Goal: Find contact information: Find contact information

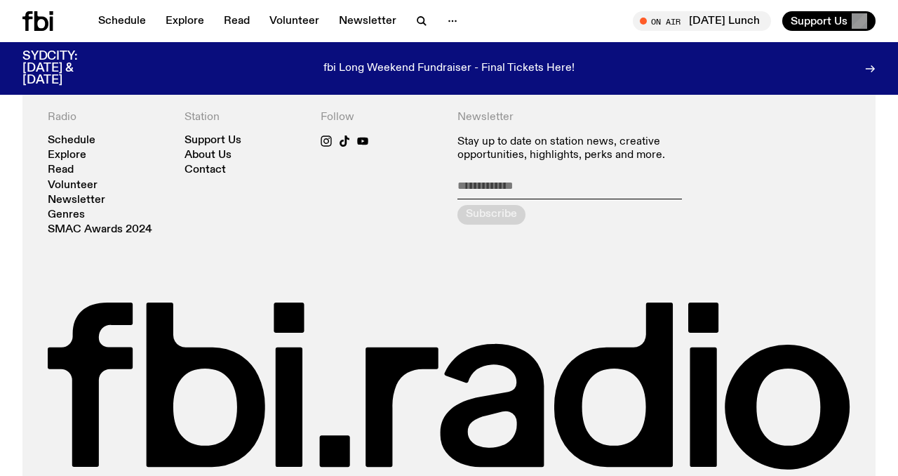
scroll to position [2930, 0]
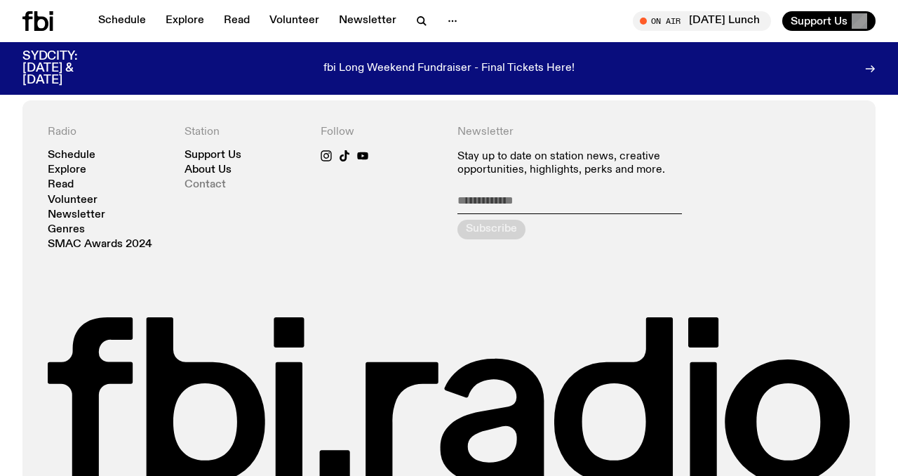
click at [211, 180] on link "Contact" at bounding box center [204, 185] width 41 height 11
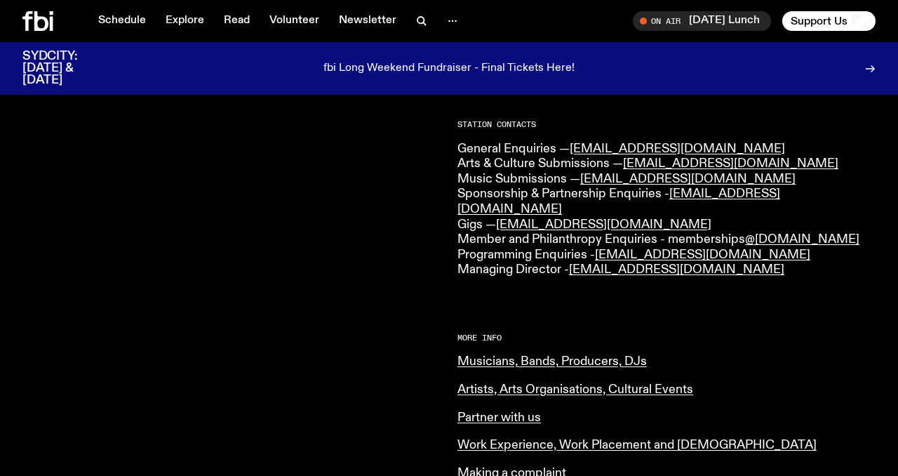
scroll to position [368, 0]
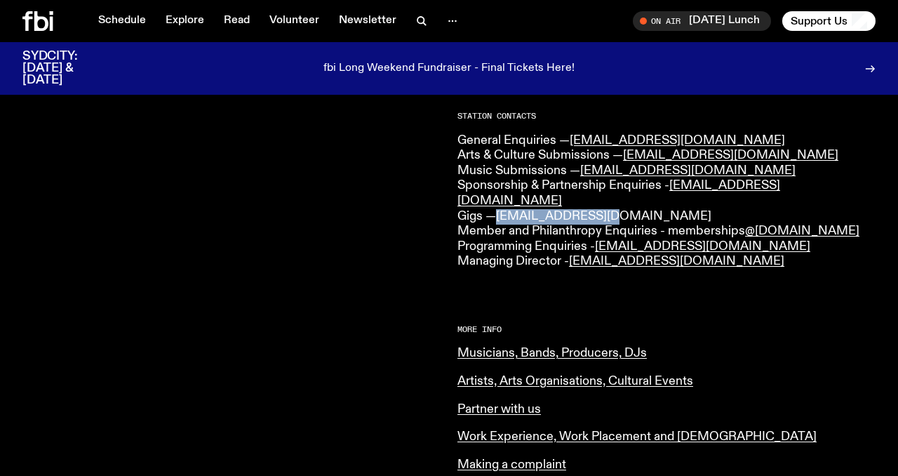
drag, startPoint x: 615, startPoint y: 205, endPoint x: 501, endPoint y: 203, distance: 113.6
click at [501, 203] on p "General Enquiries — info@fbiradio.com Arts & Culture Submissions — culture@fbir…" at bounding box center [666, 201] width 418 height 136
copy link "[EMAIL_ADDRESS][DOMAIN_NAME]"
click at [532, 274] on div "CONTACT US Office Hours: Tue-Fri, 10am-6pm Text the Studio — 0435 123 945 Gener…" at bounding box center [666, 266] width 418 height 853
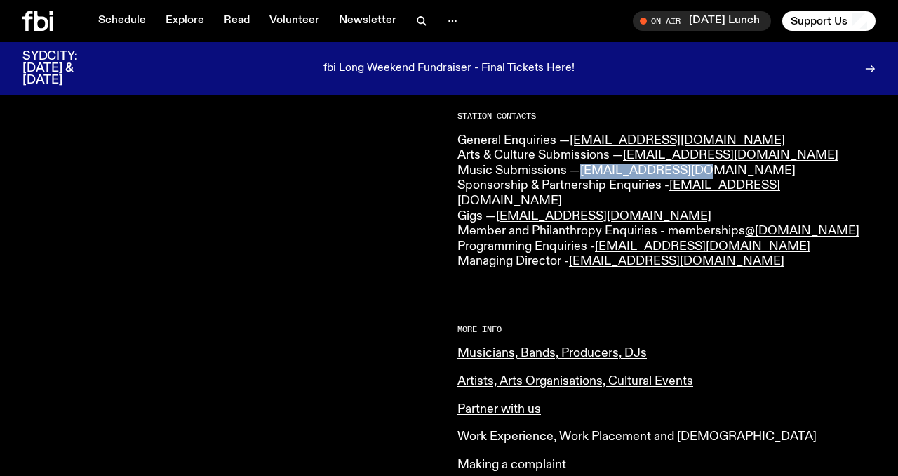
drag, startPoint x: 712, startPoint y: 170, endPoint x: 585, endPoint y: 176, distance: 127.1
click at [585, 176] on p "General Enquiries — info@fbiradio.com Arts & Culture Submissions — culture@fbir…" at bounding box center [666, 201] width 418 height 136
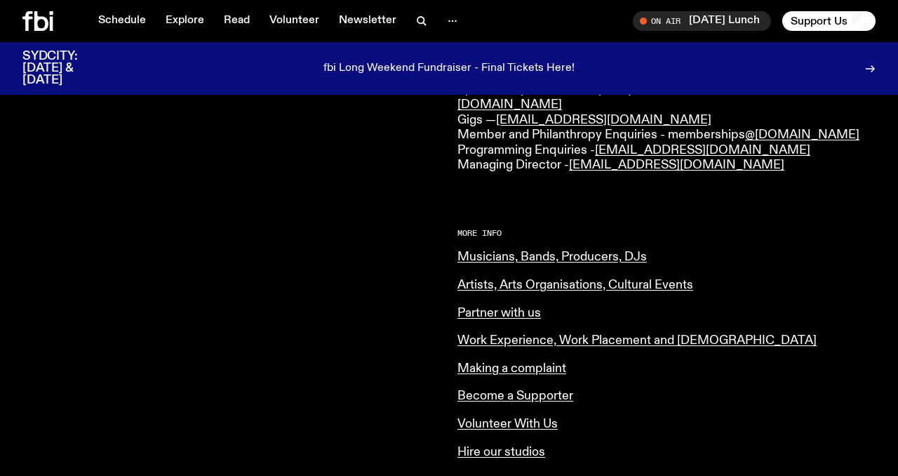
scroll to position [468, 0]
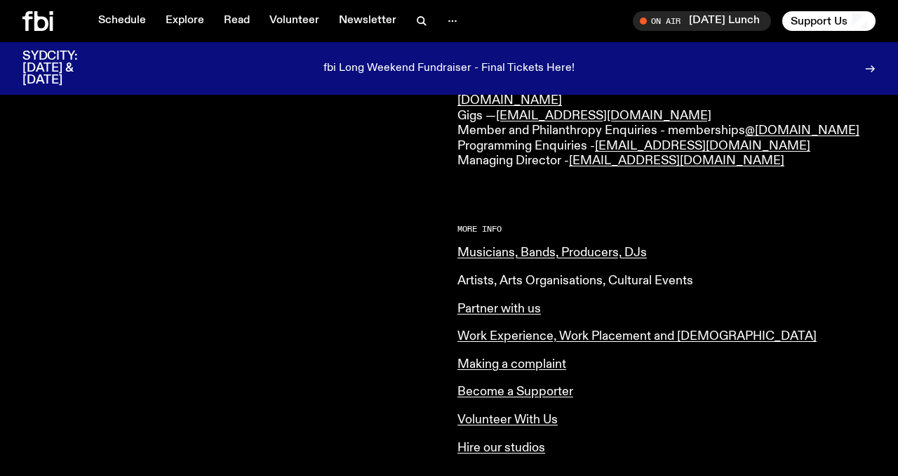
click at [500, 274] on link "Artists, Arts Organisations, Cultural Events" at bounding box center [575, 280] width 236 height 13
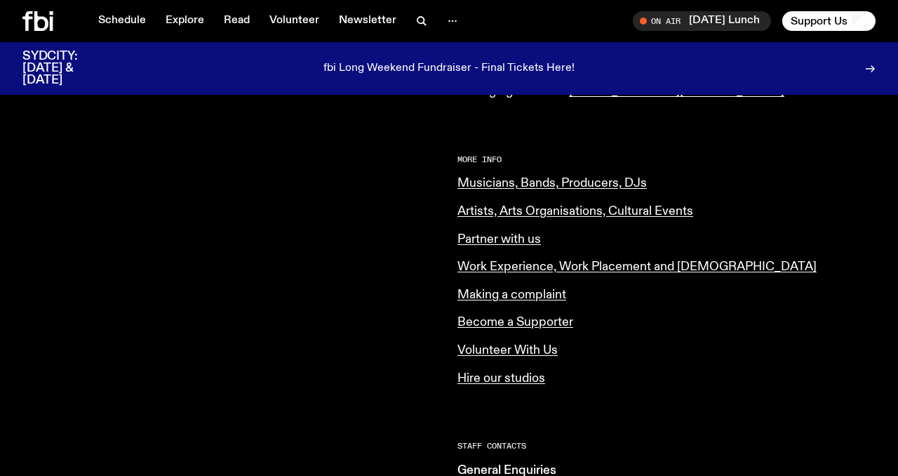
scroll to position [556, 0]
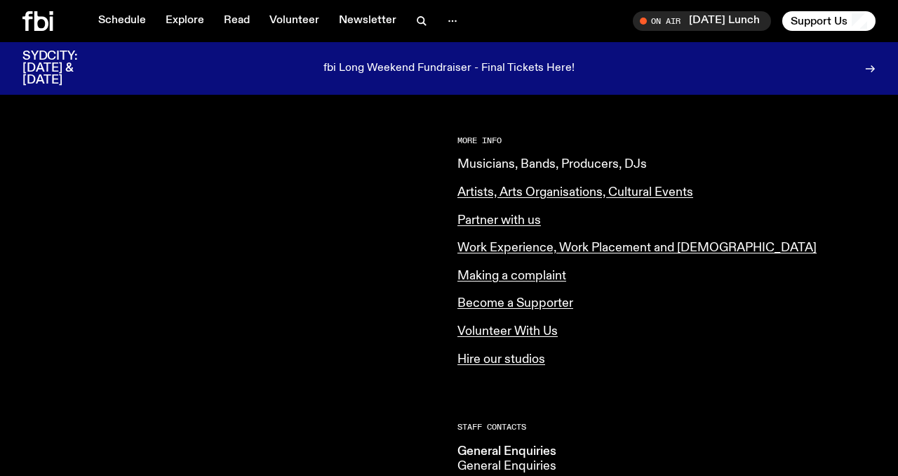
click at [513, 158] on link "Musicians, Bands, Producers, DJs" at bounding box center [551, 164] width 189 height 13
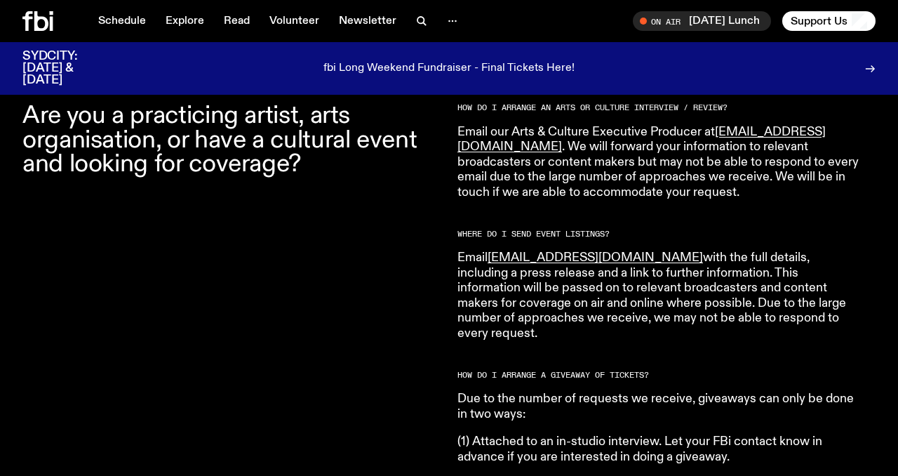
scroll to position [485, 0]
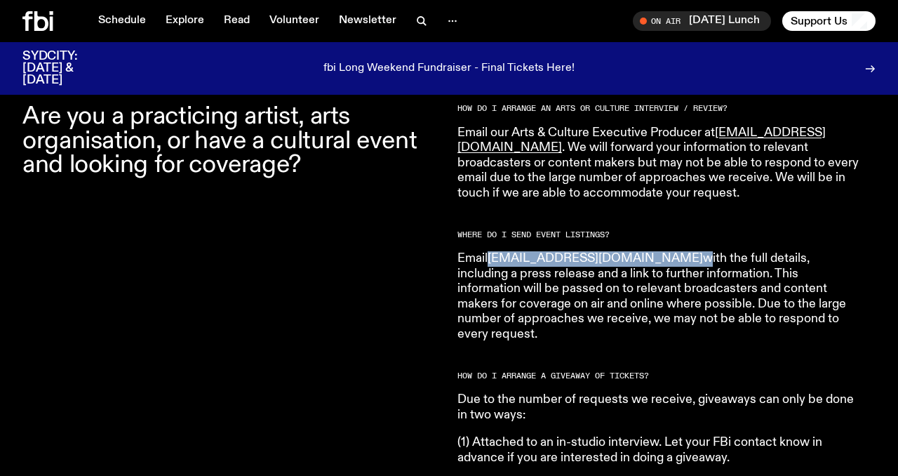
drag, startPoint x: 612, startPoint y: 262, endPoint x: 492, endPoint y: 260, distance: 120.0
click at [492, 260] on p "Email [EMAIL_ADDRESS][DOMAIN_NAME] with the full details, including a press rel…" at bounding box center [659, 296] width 404 height 91
copy p "[EMAIL_ADDRESS][DOMAIN_NAME]"
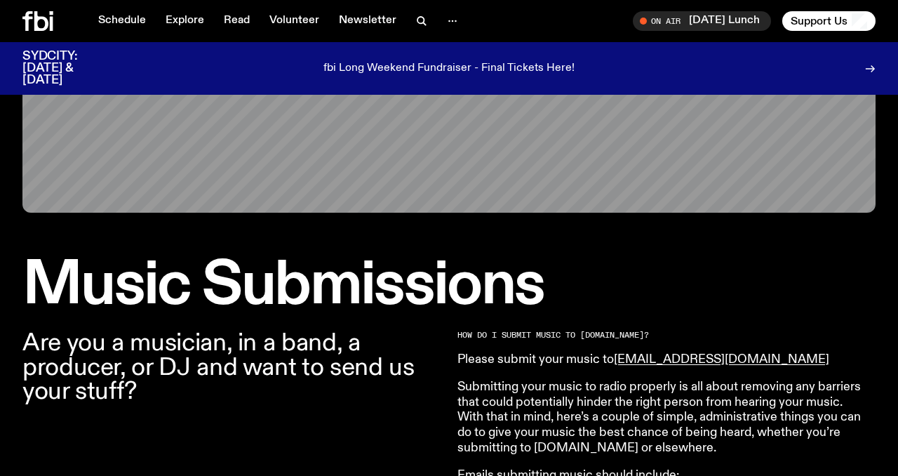
scroll to position [257, 0]
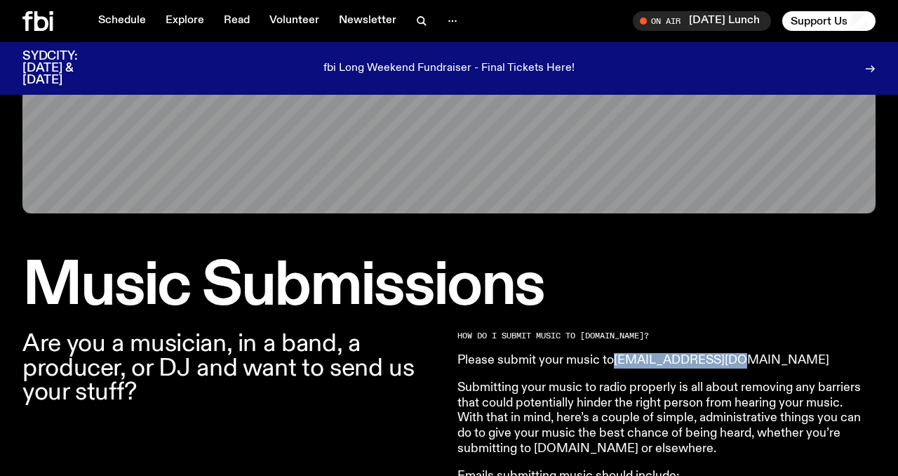
drag, startPoint x: 739, startPoint y: 360, endPoint x: 618, endPoint y: 364, distance: 121.4
click at [618, 364] on p "Please submit your music to [EMAIL_ADDRESS][DOMAIN_NAME]" at bounding box center [659, 360] width 404 height 15
copy link "[EMAIL_ADDRESS][DOMAIN_NAME]"
